Goal: Task Accomplishment & Management: Manage account settings

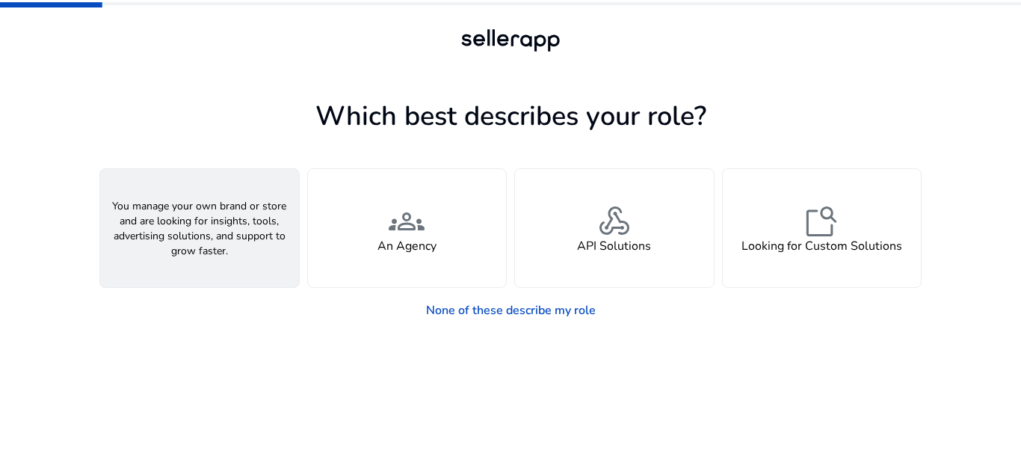
click at [258, 250] on div "person A Seller" at bounding box center [199, 228] width 199 height 118
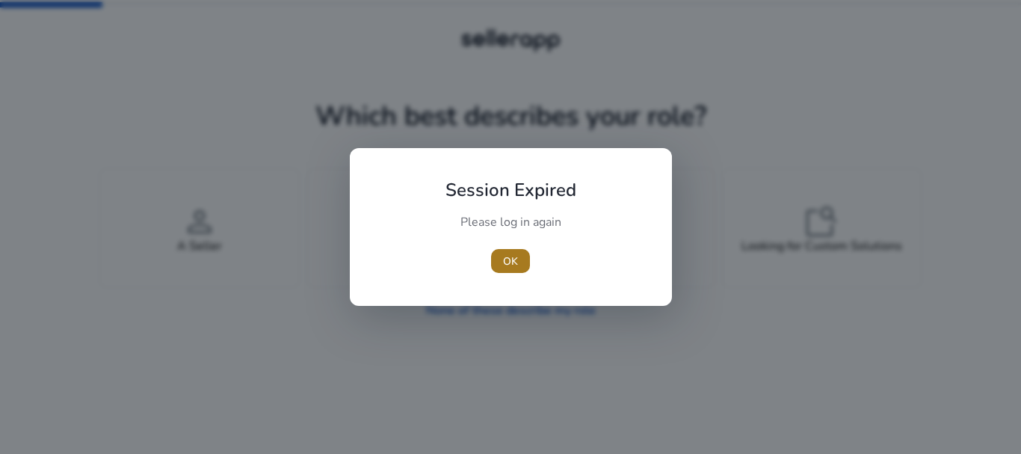
click at [518, 254] on span "button" at bounding box center [510, 261] width 39 height 36
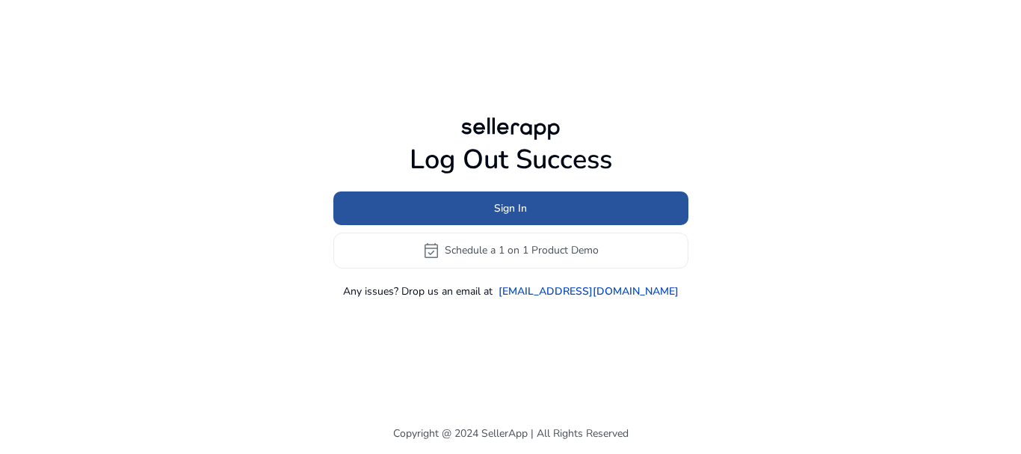
click at [530, 220] on span at bounding box center [510, 208] width 355 height 36
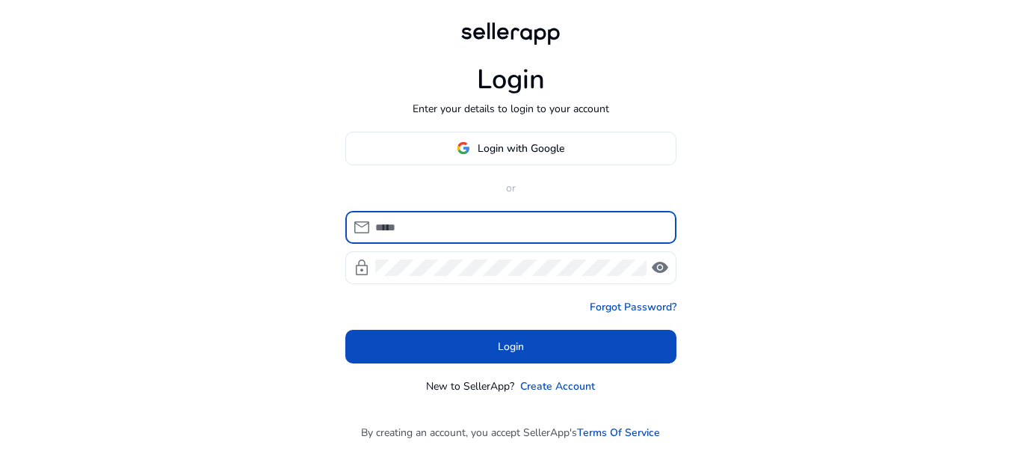
click at [503, 232] on input at bounding box center [519, 227] width 289 height 16
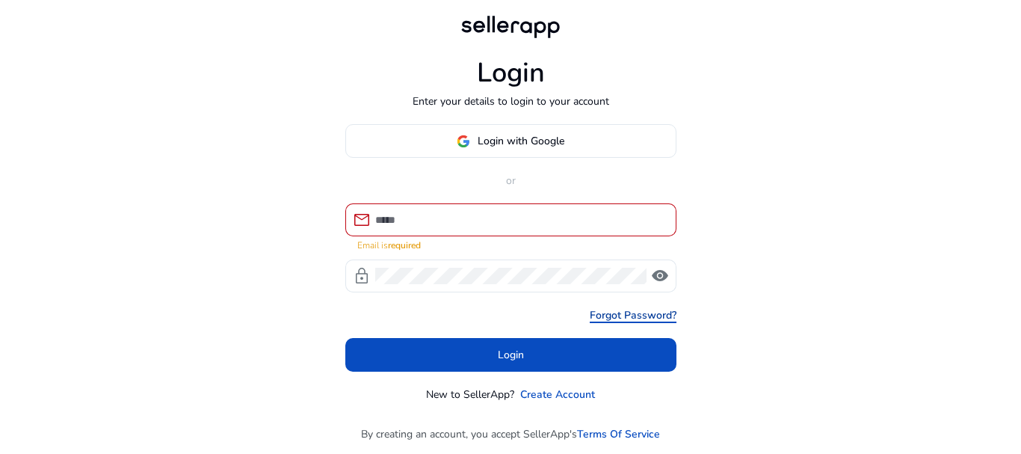
click at [604, 307] on link "Forgot Password?" at bounding box center [633, 315] width 87 height 16
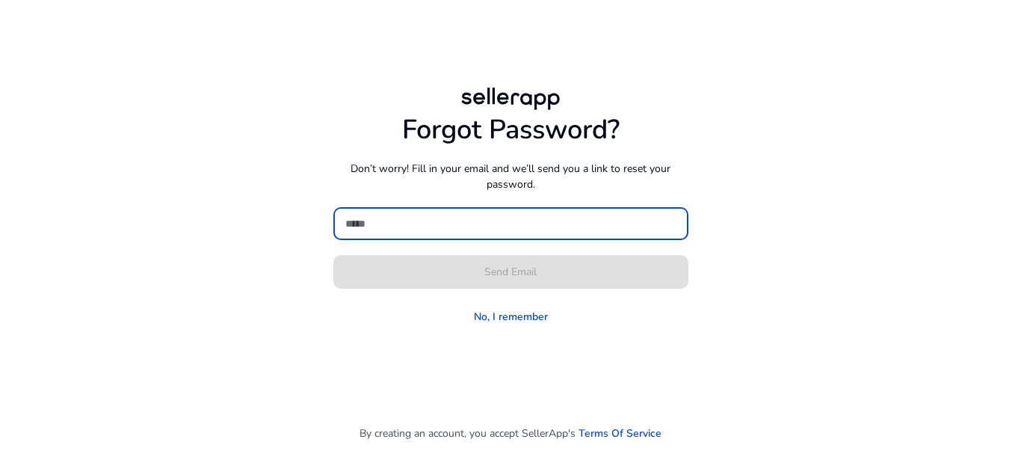
click at [495, 225] on input at bounding box center [510, 223] width 331 height 16
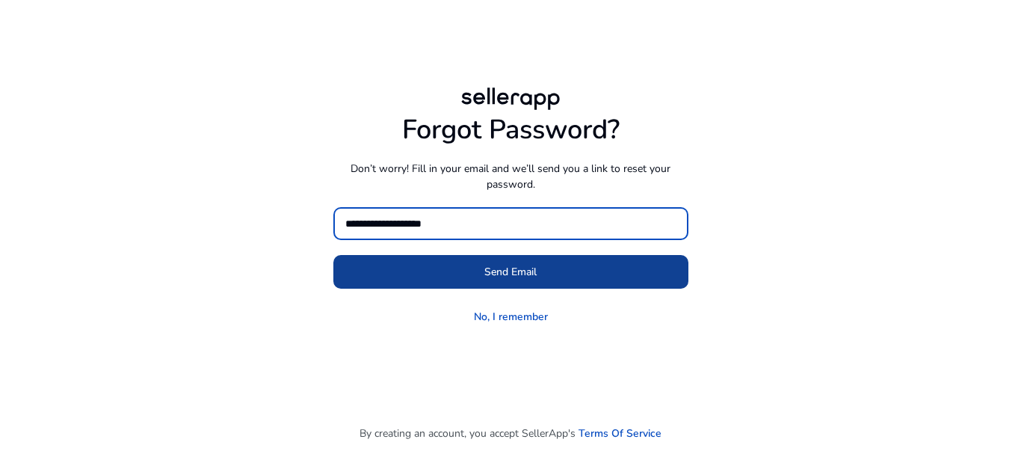
type input "**********"
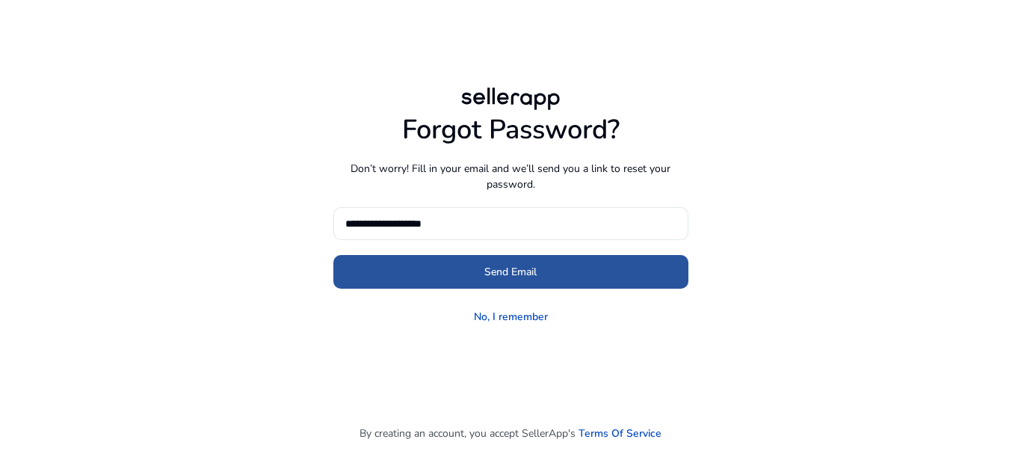
click at [490, 264] on span "Send Email" at bounding box center [510, 272] width 52 height 16
